Goal: Information Seeking & Learning: Find specific page/section

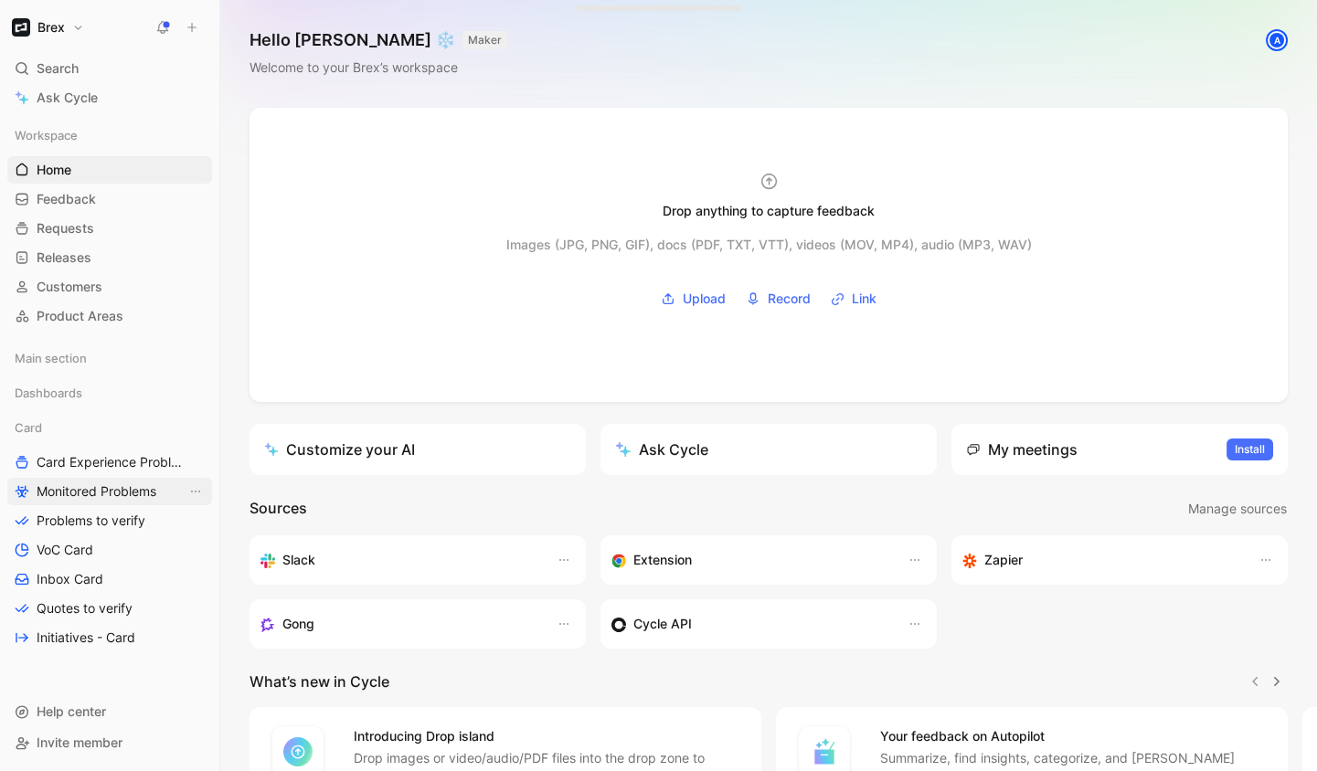
click at [103, 490] on span "Monitored Problems" at bounding box center [97, 491] width 120 height 18
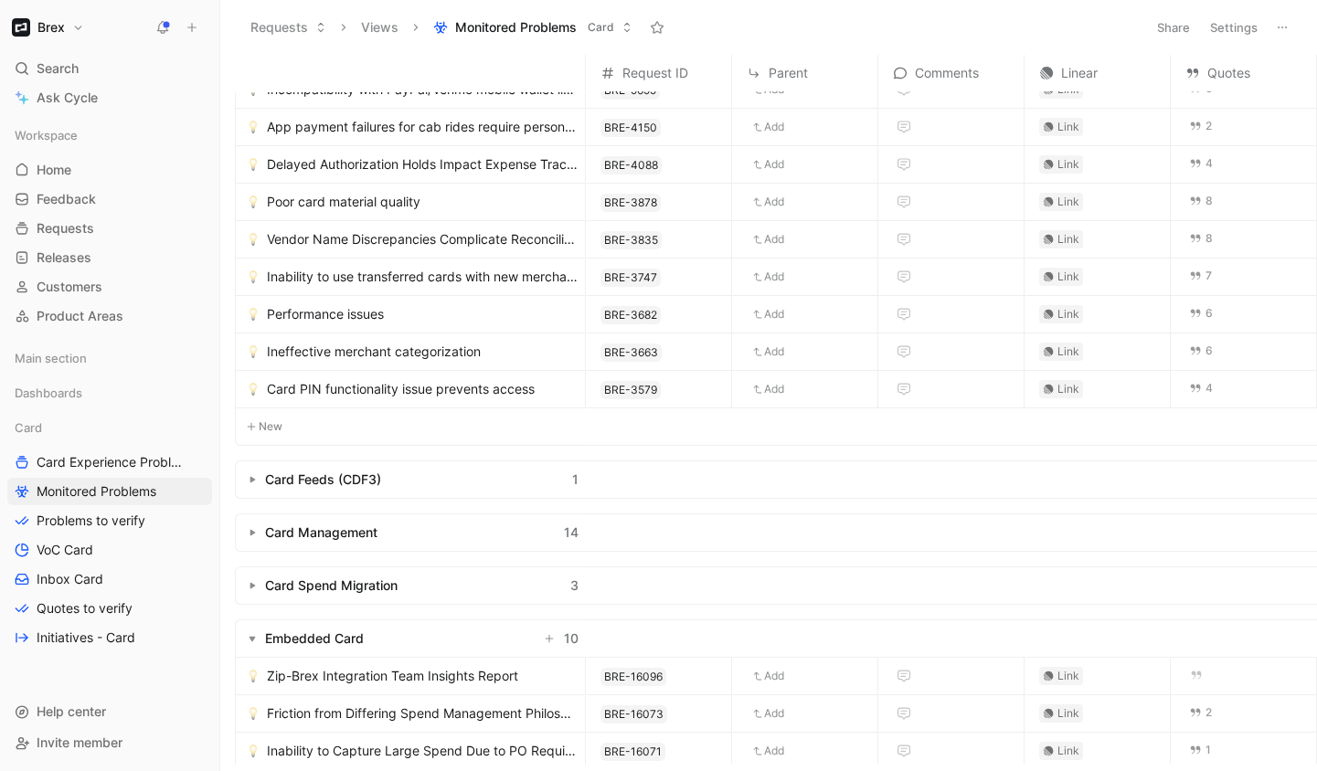
scroll to position [553, 0]
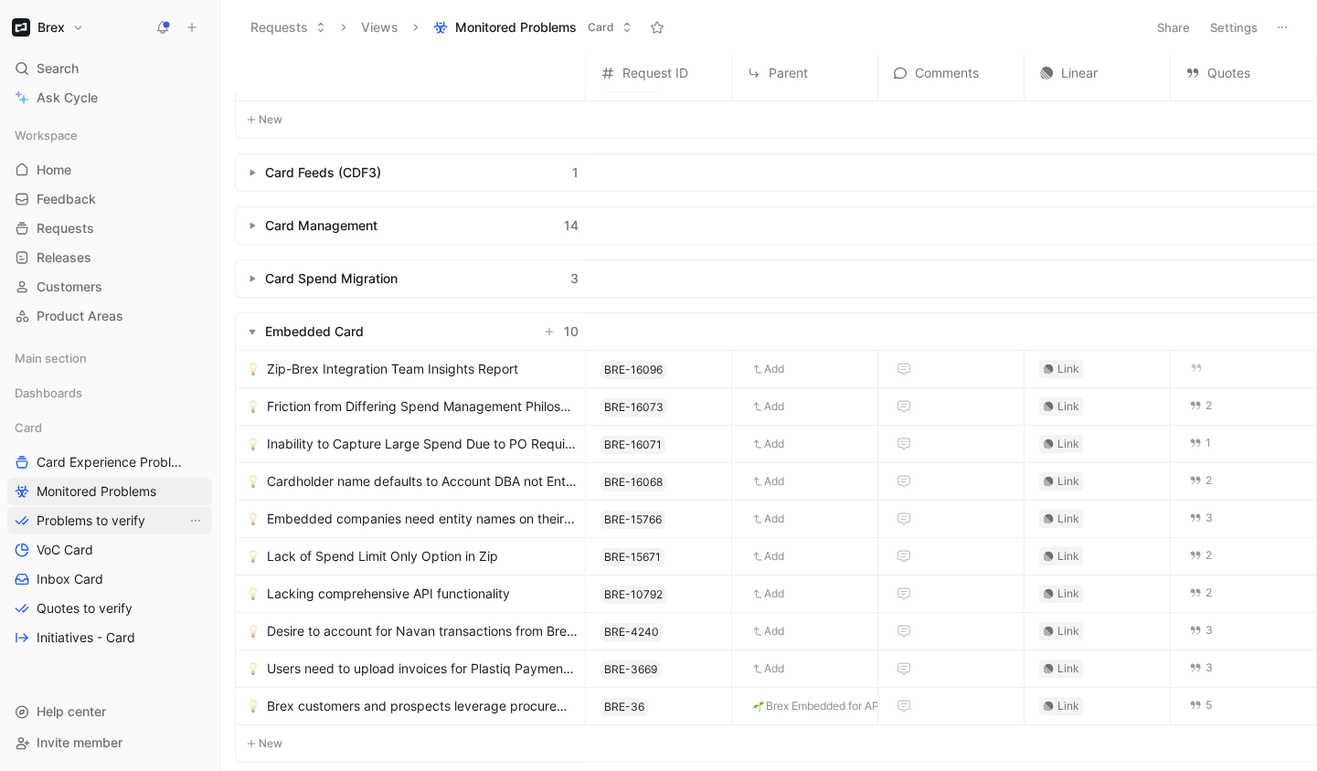
click at [123, 523] on span "Problems to verify" at bounding box center [91, 521] width 109 height 18
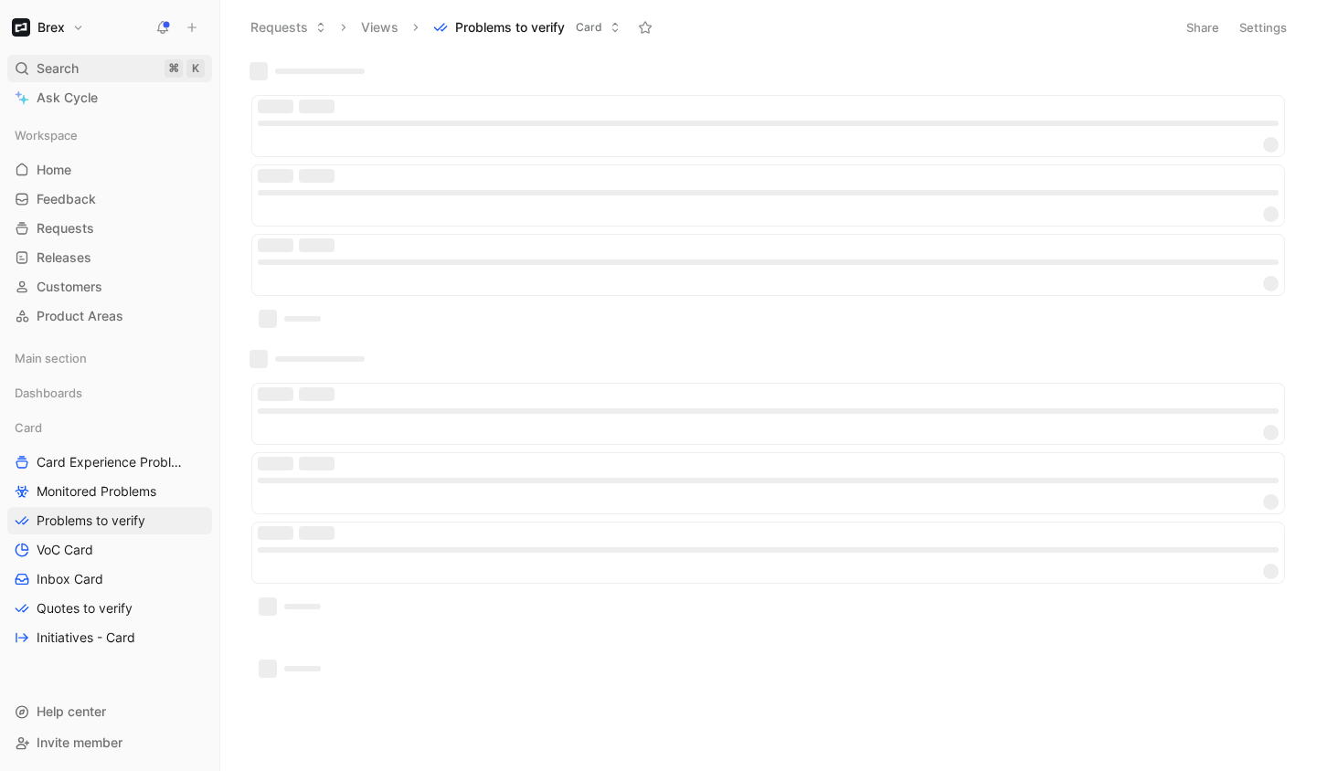
click at [85, 67] on div "Search ⌘ K" at bounding box center [109, 68] width 205 height 27
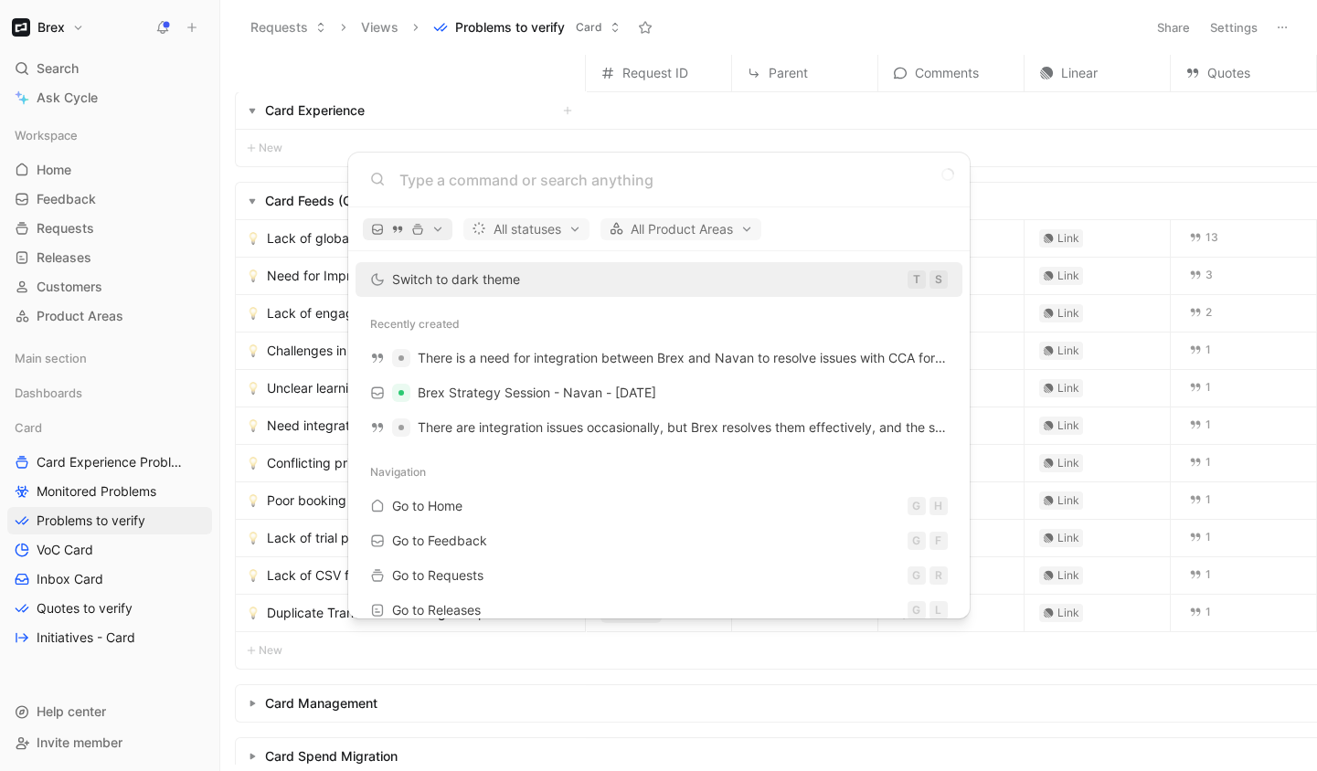
click at [428, 228] on span "button" at bounding box center [407, 229] width 73 height 13
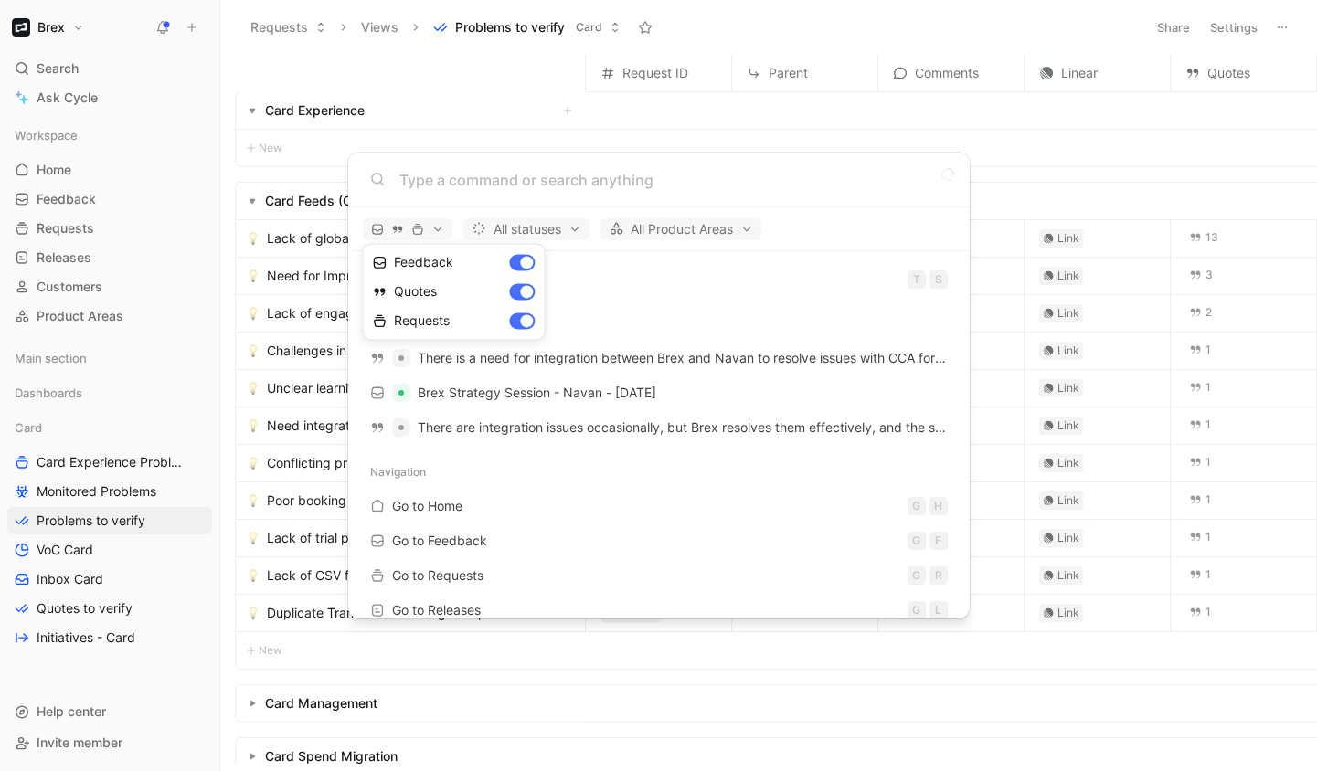
click at [429, 228] on div at bounding box center [658, 385] width 1317 height 771
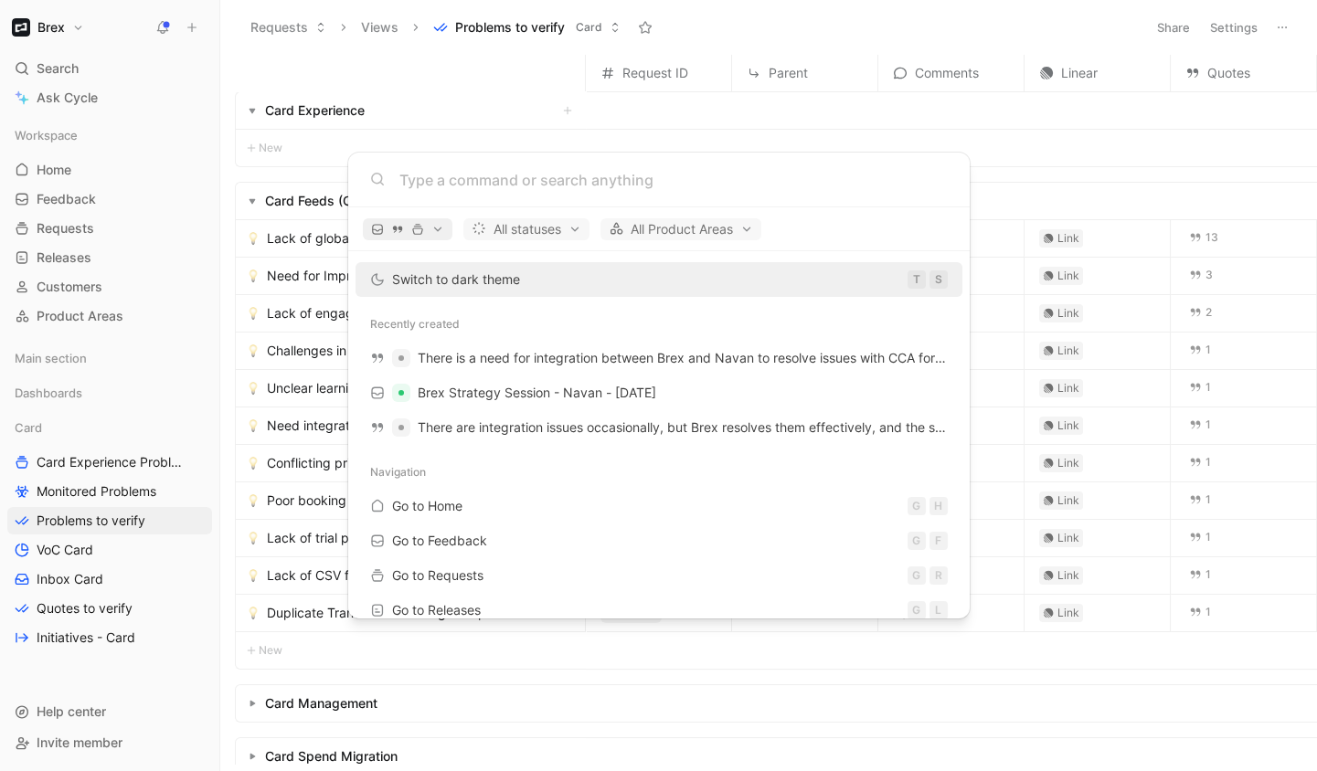
click at [439, 223] on span "button" at bounding box center [407, 229] width 73 height 13
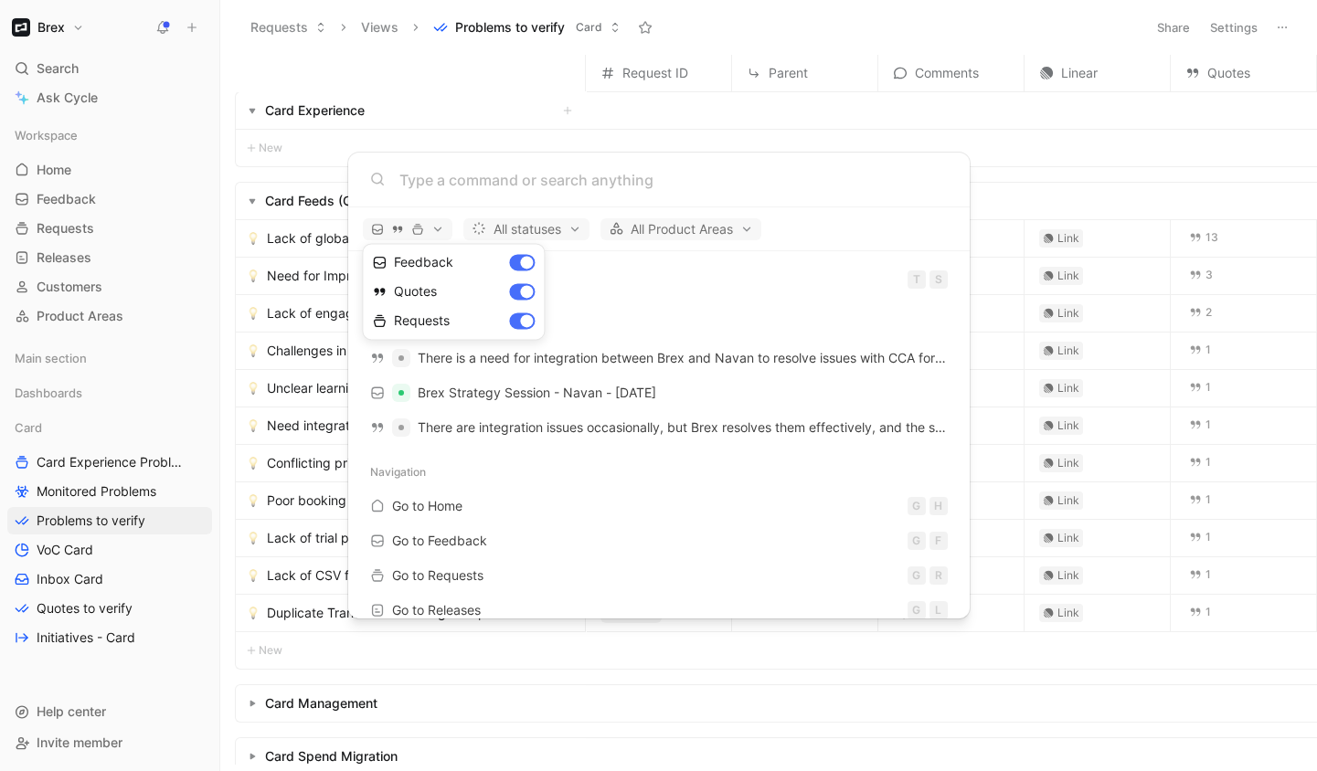
click at [440, 164] on div at bounding box center [658, 385] width 1317 height 771
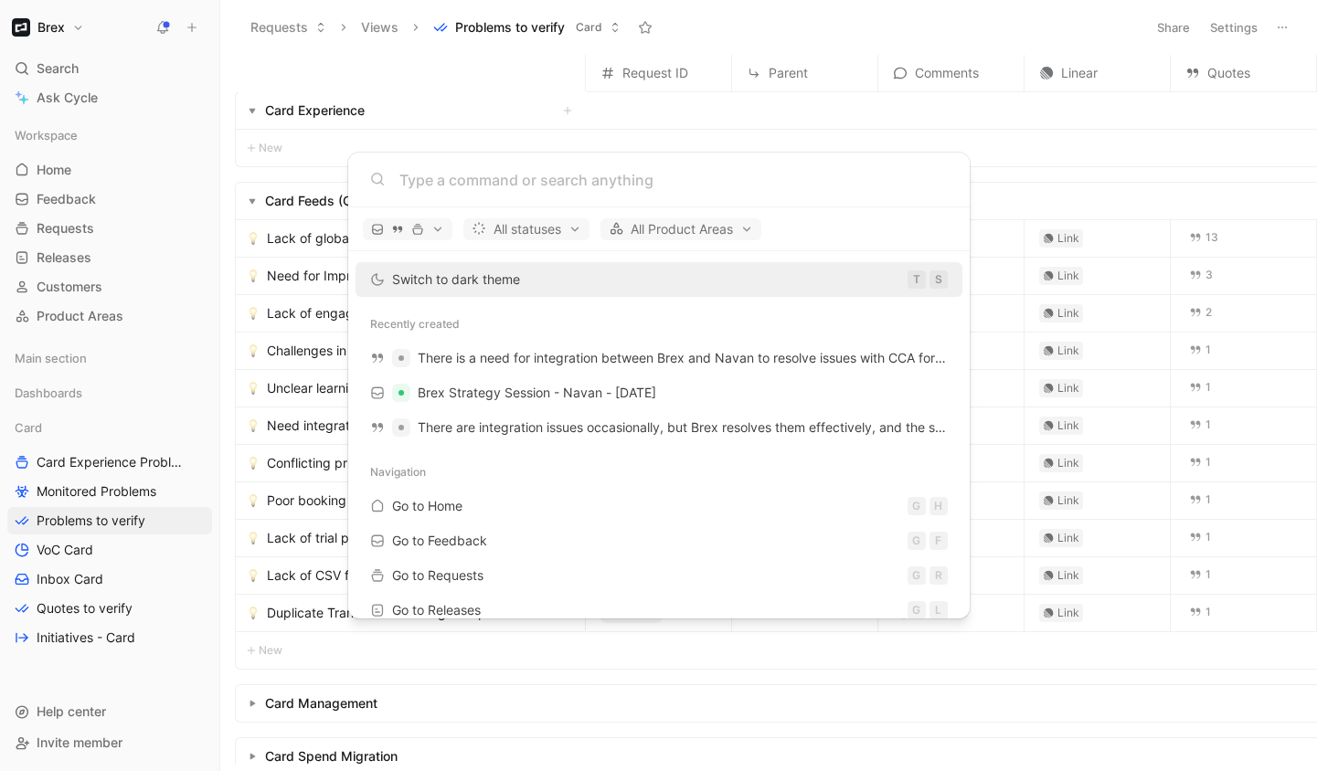
click at [439, 176] on input at bounding box center [673, 180] width 548 height 22
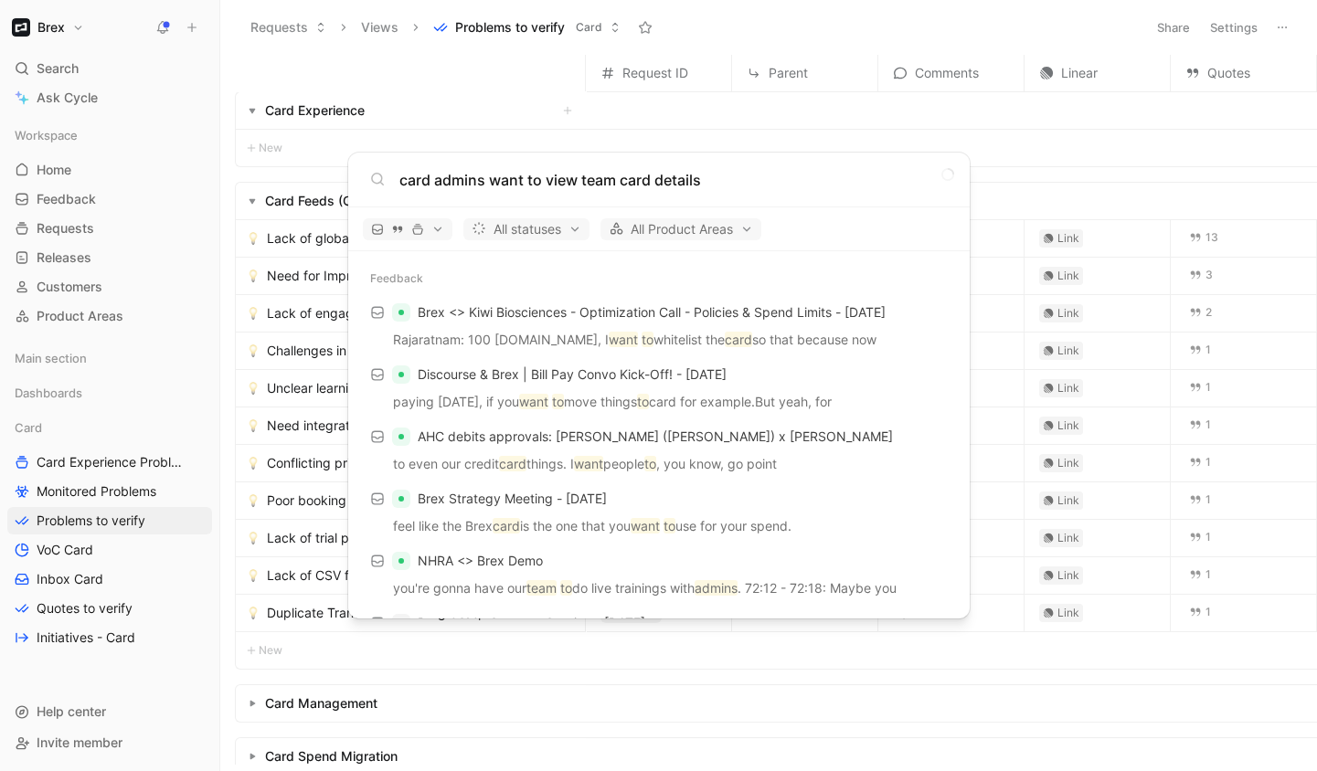
type input "card admins want to view team card details"
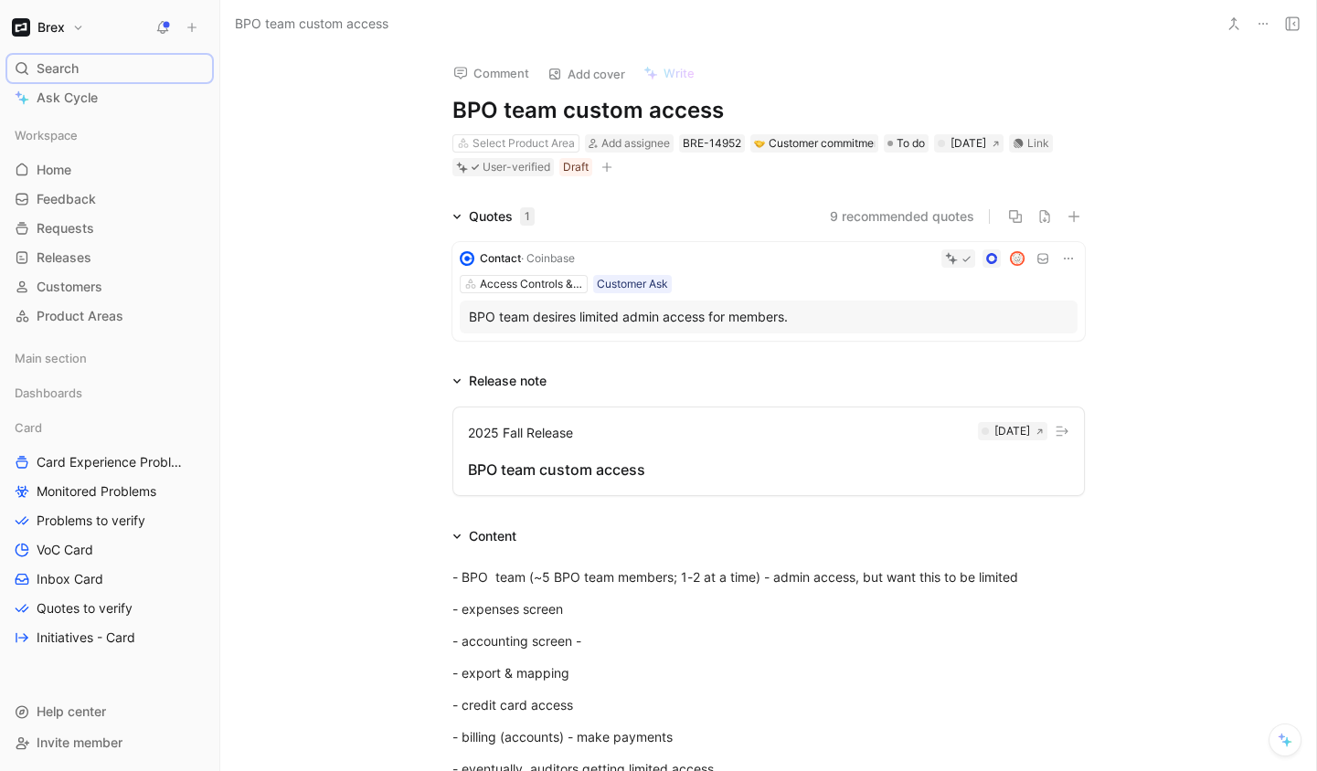
click at [150, 79] on div "Search ⌘ K" at bounding box center [109, 68] width 205 height 27
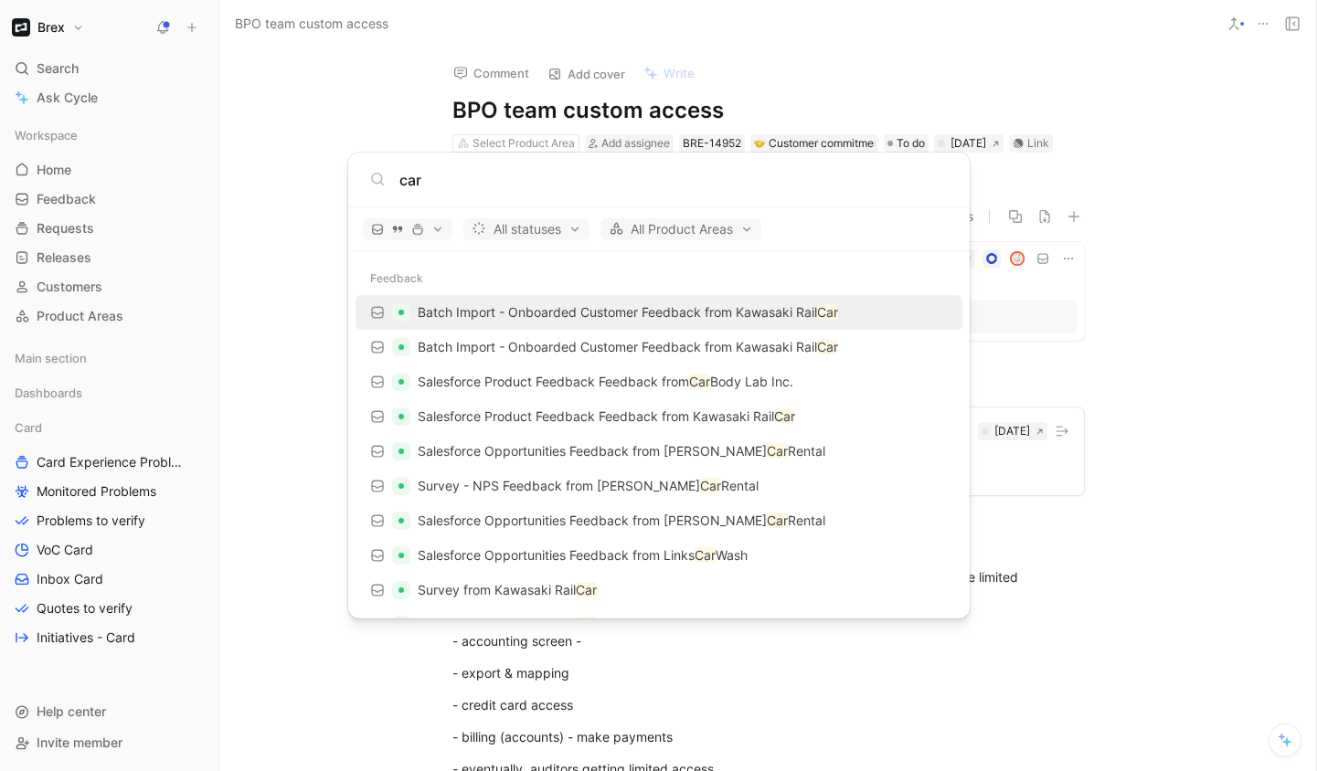
type input "car"
click at [1185, 550] on body "Brex Search ⌘ K Ask Cycle Workspace Home G then H Feedback G then F Requests G …" at bounding box center [658, 385] width 1317 height 771
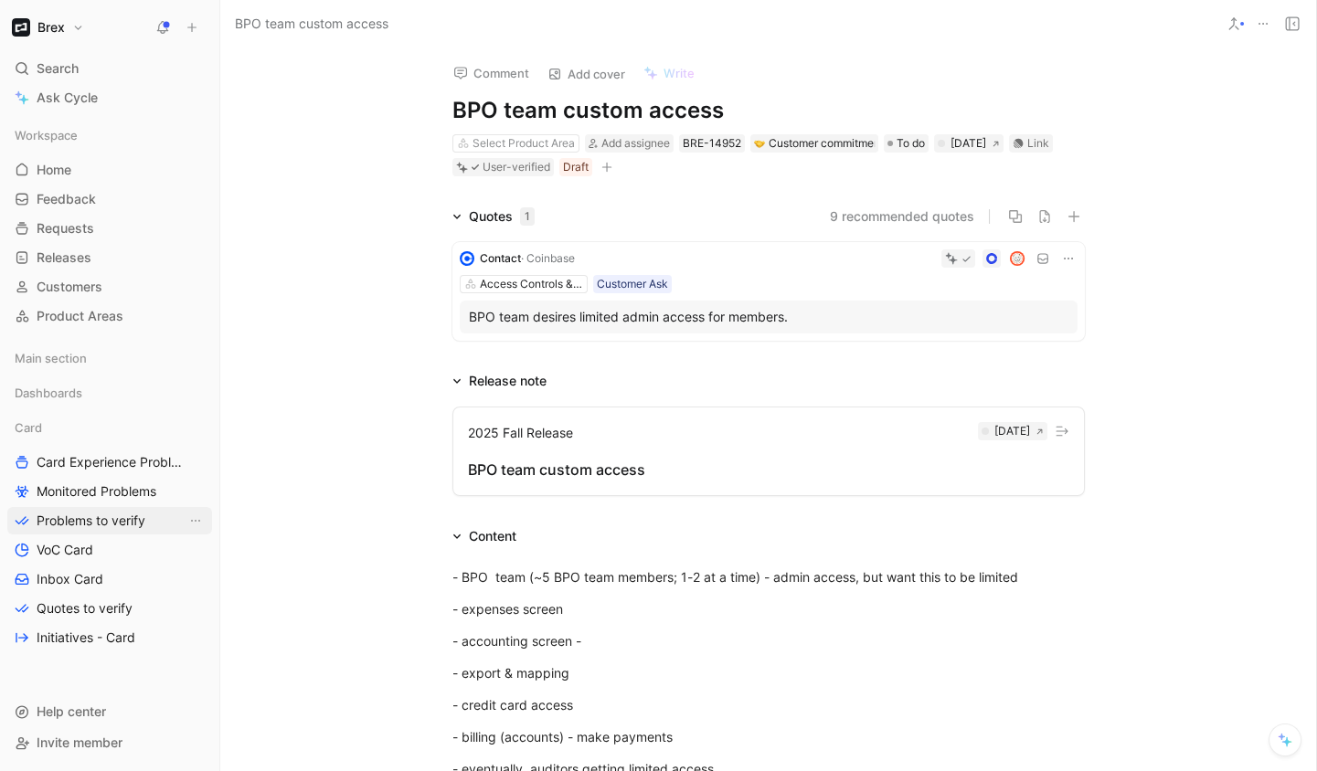
click at [101, 518] on span "Problems to verify" at bounding box center [91, 521] width 109 height 18
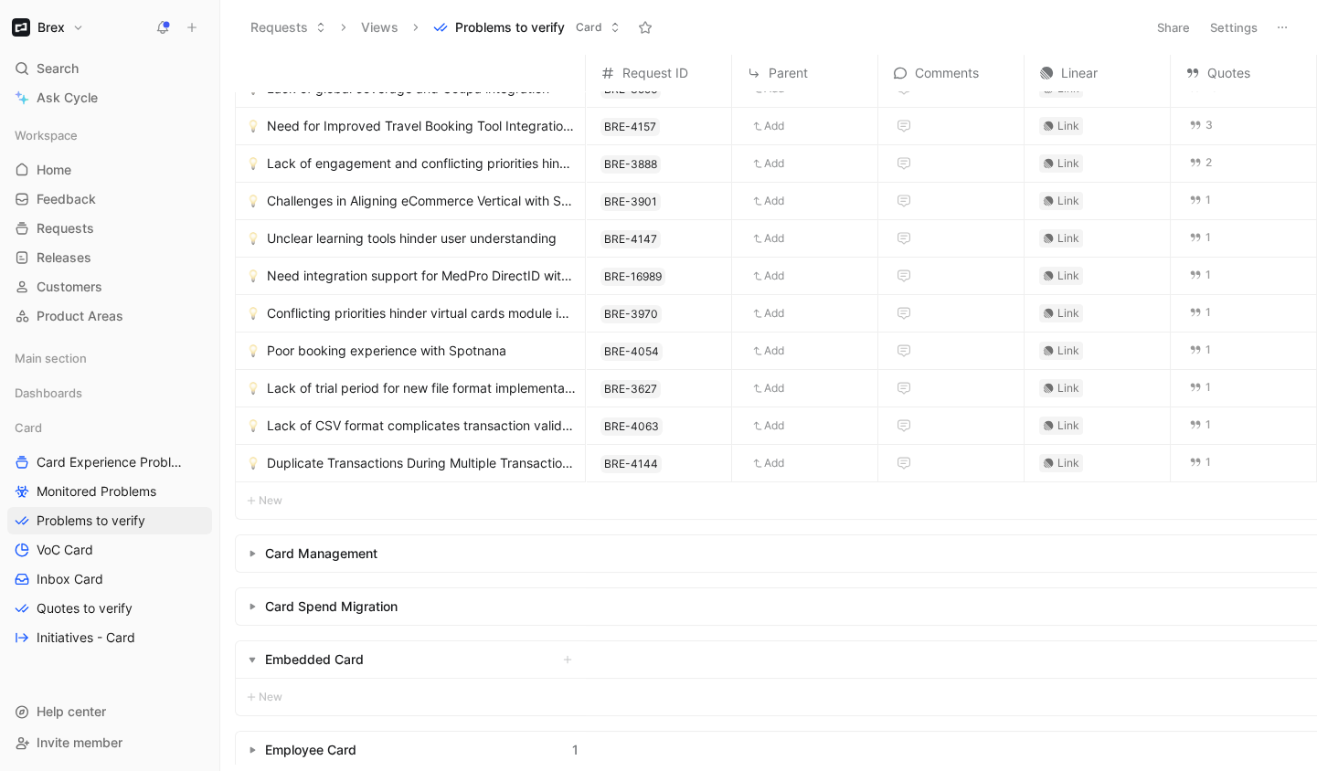
scroll to position [373, 0]
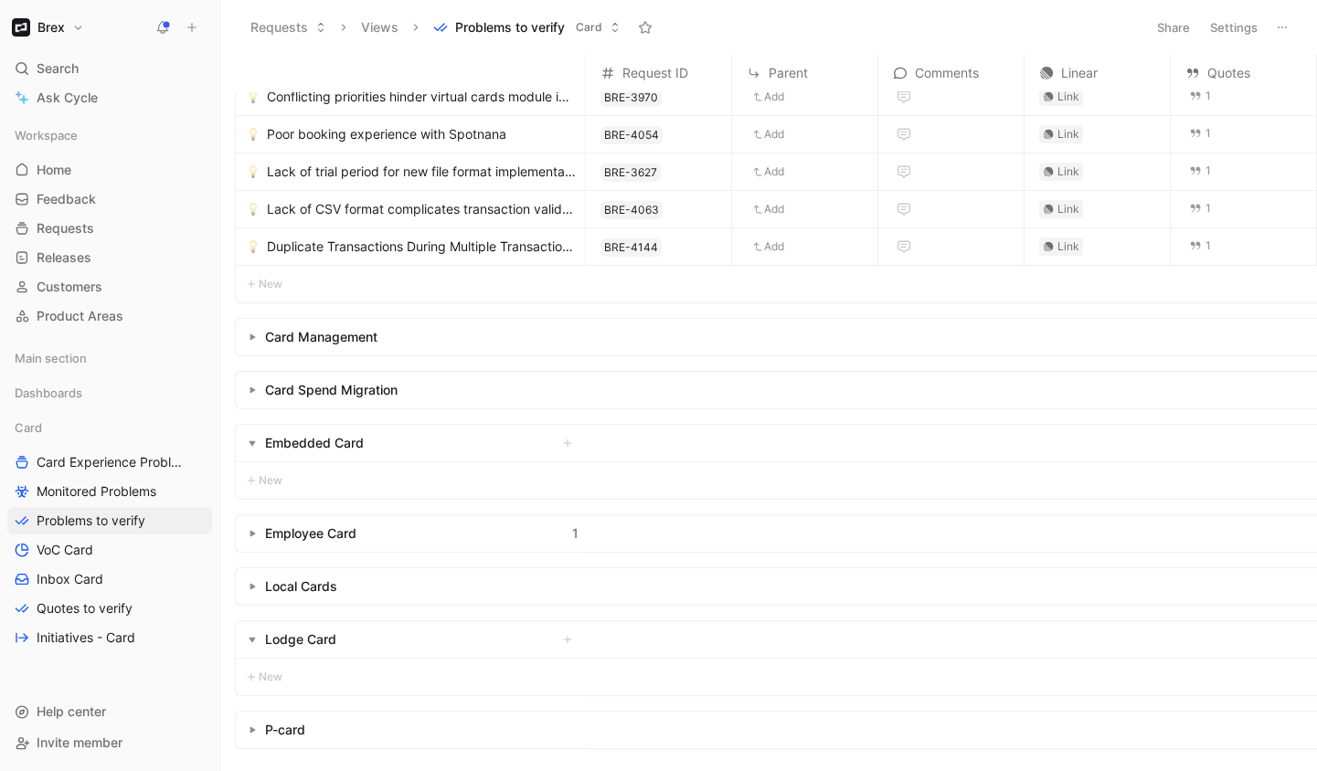
click at [257, 529] on button "button" at bounding box center [252, 533] width 18 height 18
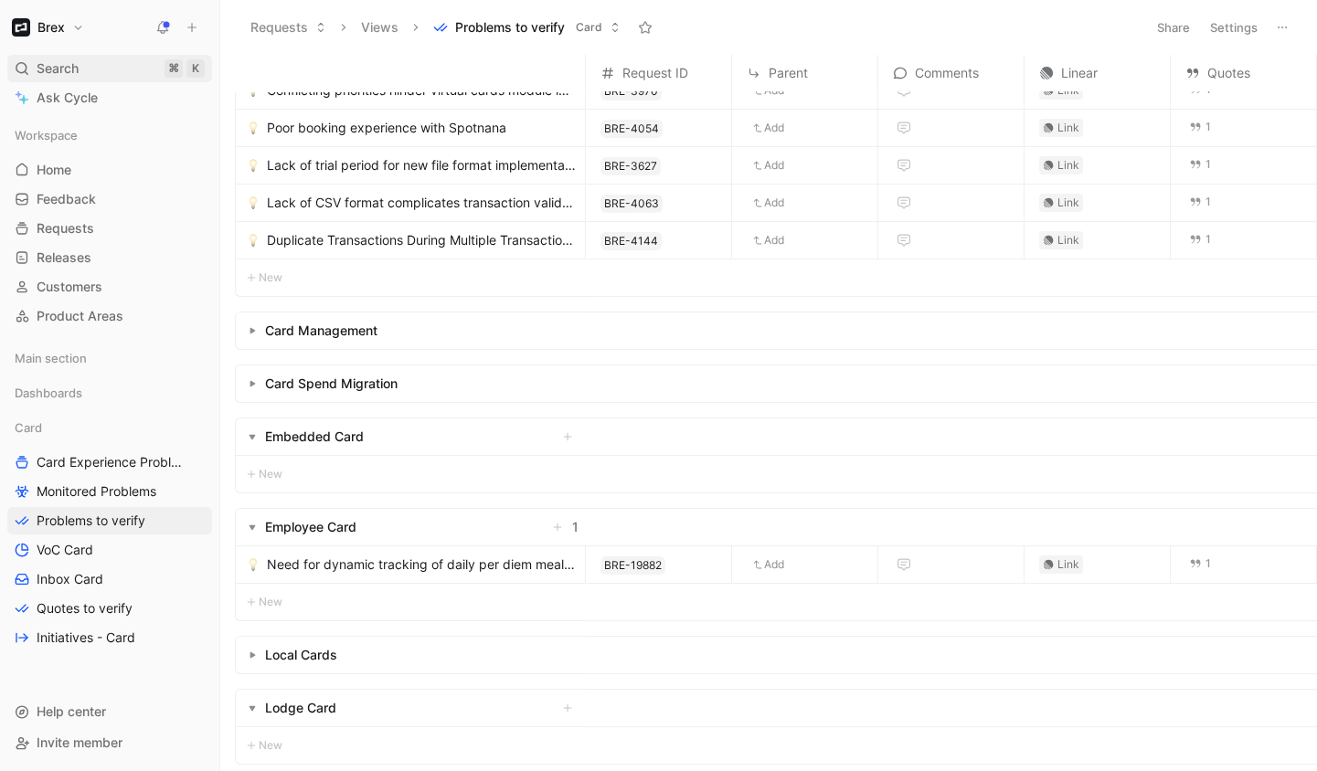
click at [80, 66] on div "Search ⌘ K" at bounding box center [109, 68] width 205 height 27
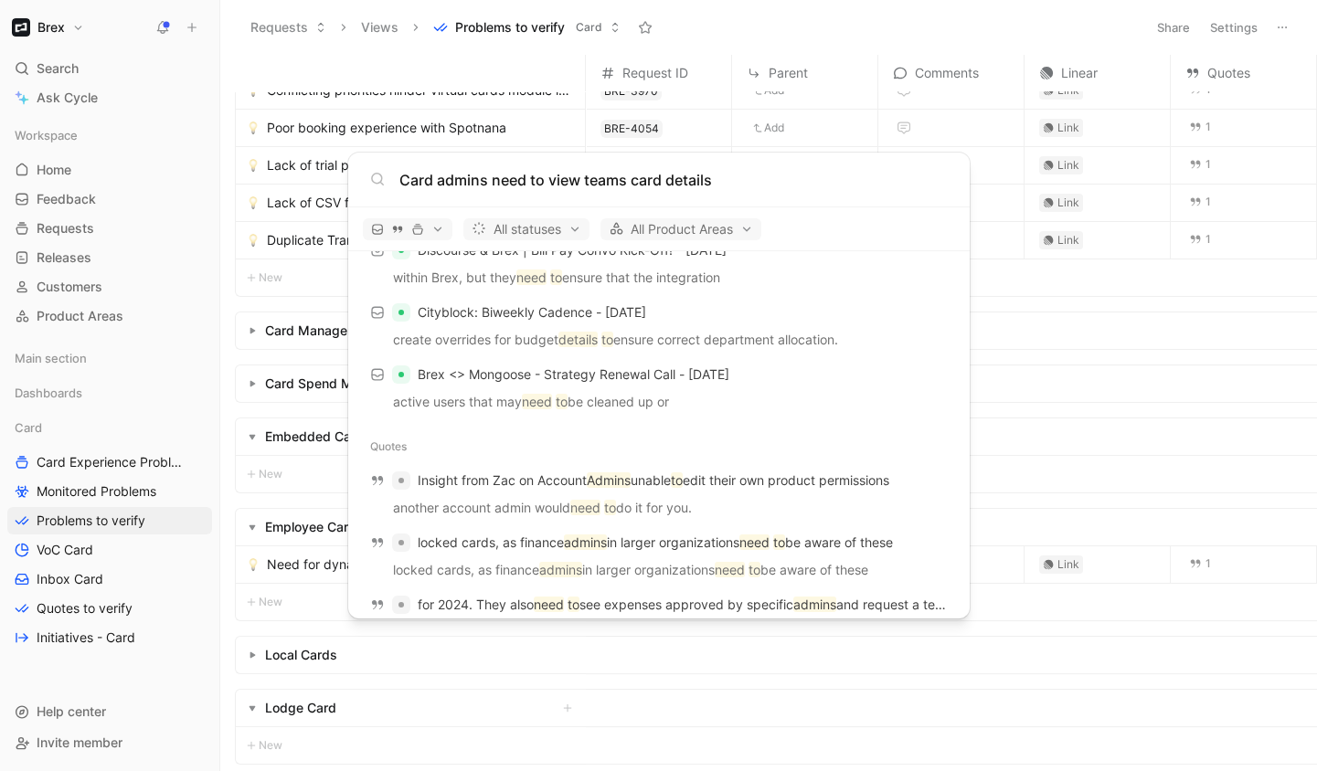
scroll to position [0, 0]
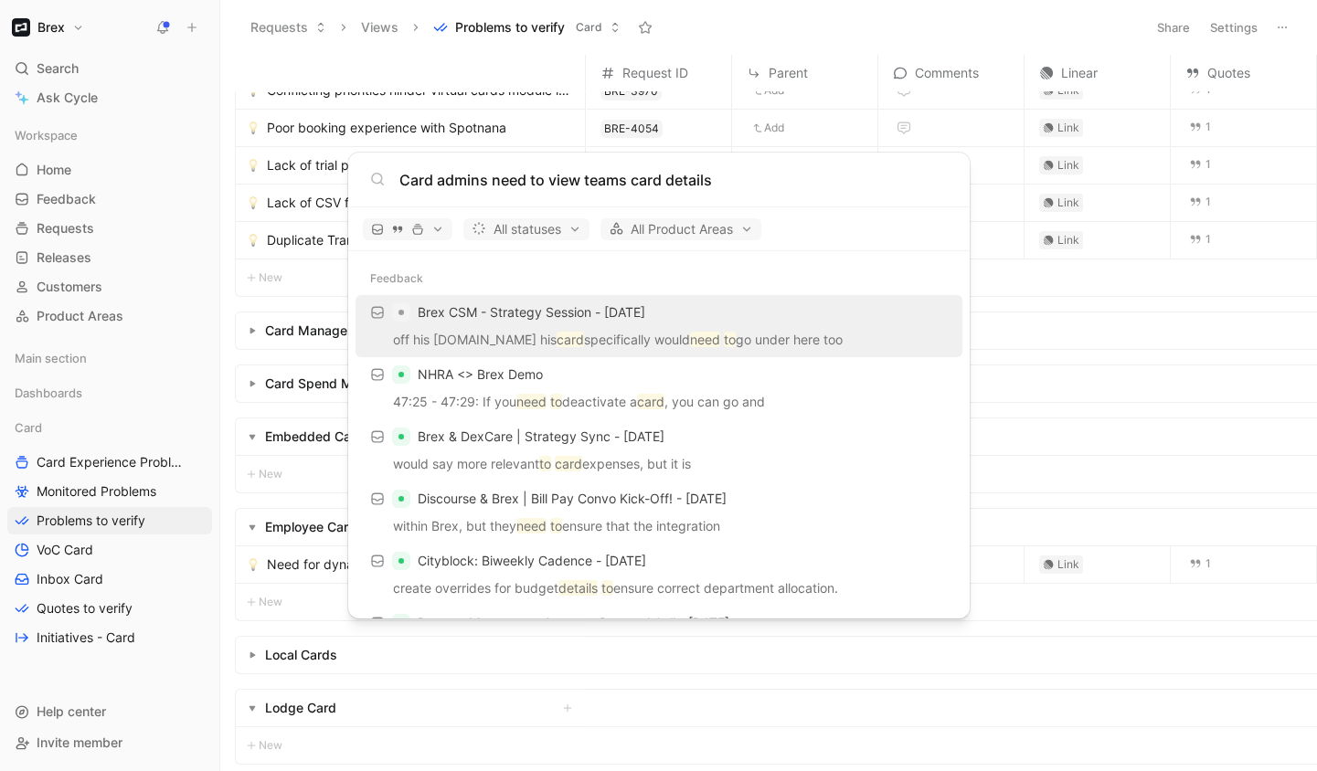
type input "Card admins need to view teams card details"
